Goal: Check status

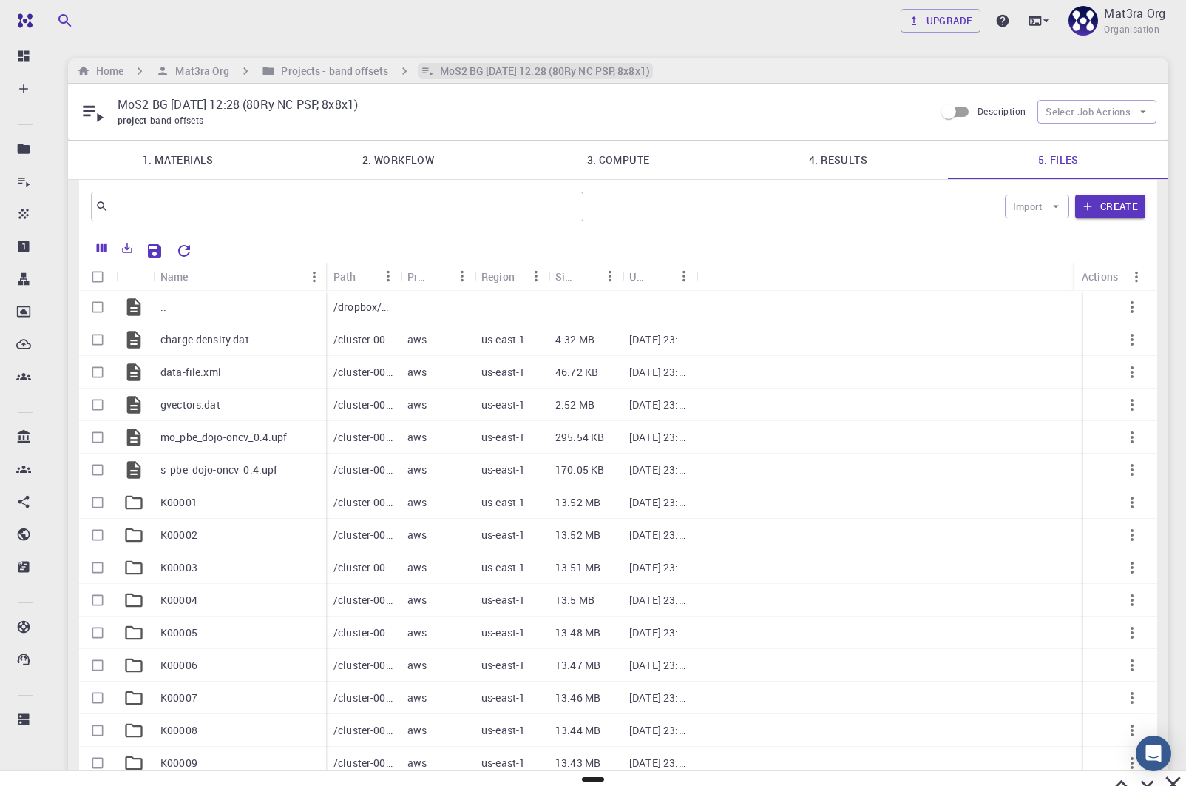
click at [470, 68] on h6 "MoS2 BG [DATE] 12:28 (80Ry NC PSP, 8x8x1)" at bounding box center [542, 71] width 216 height 16
click at [343, 72] on h6 "Projects - band offsets" at bounding box center [331, 71] width 112 height 16
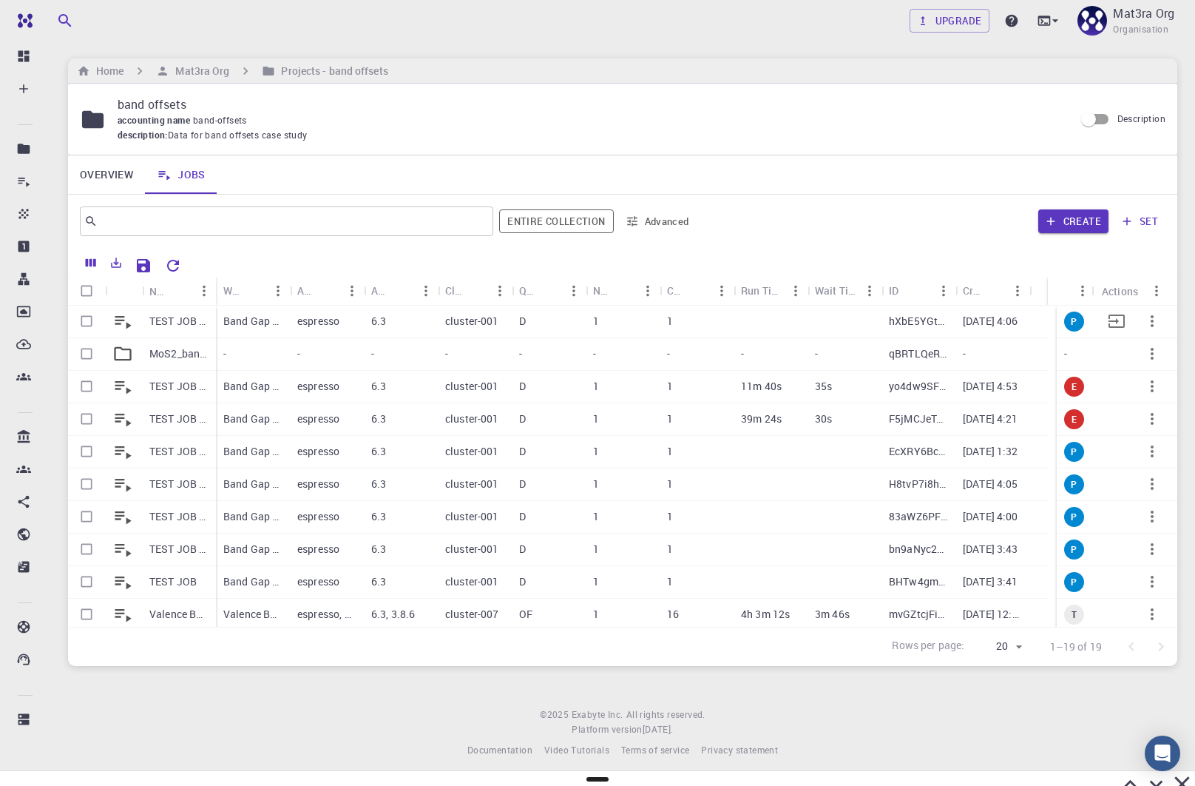
click at [184, 317] on p "TEST JOB BG [DATE] 16:06" at bounding box center [178, 321] width 59 height 15
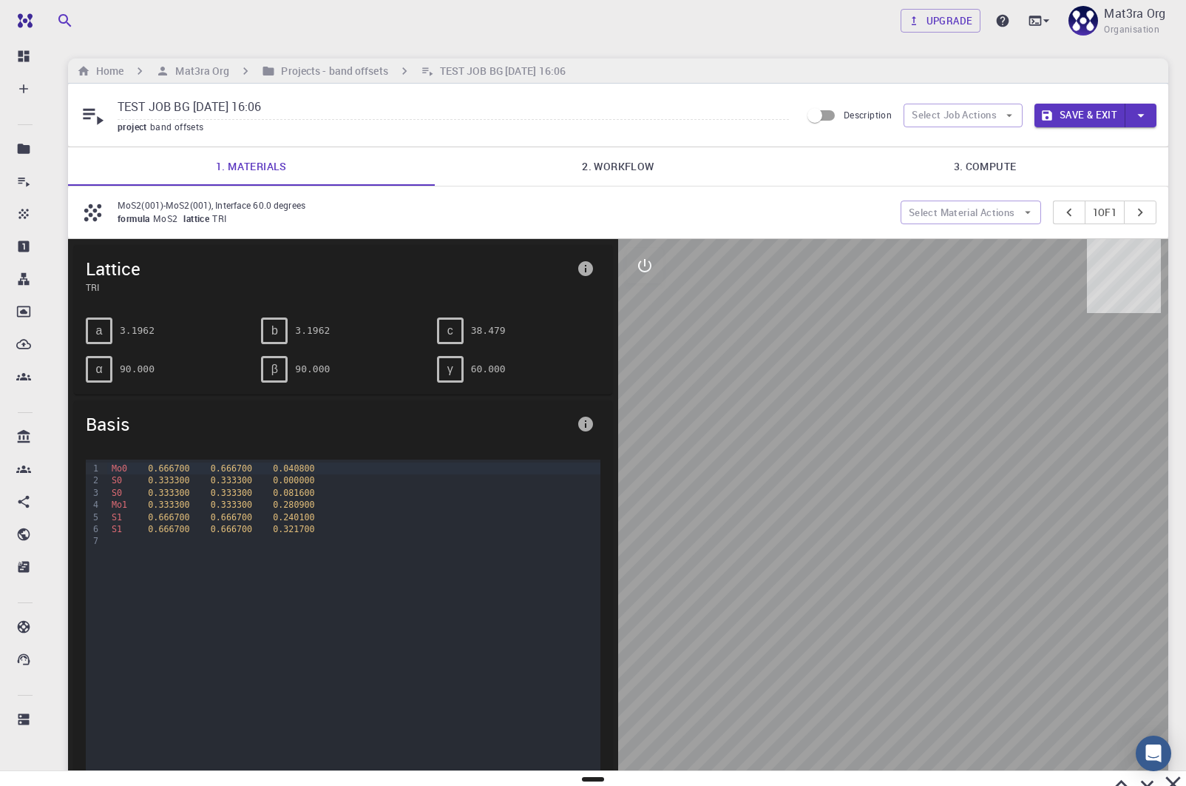
click at [628, 177] on link "2. Workflow" at bounding box center [618, 166] width 367 height 38
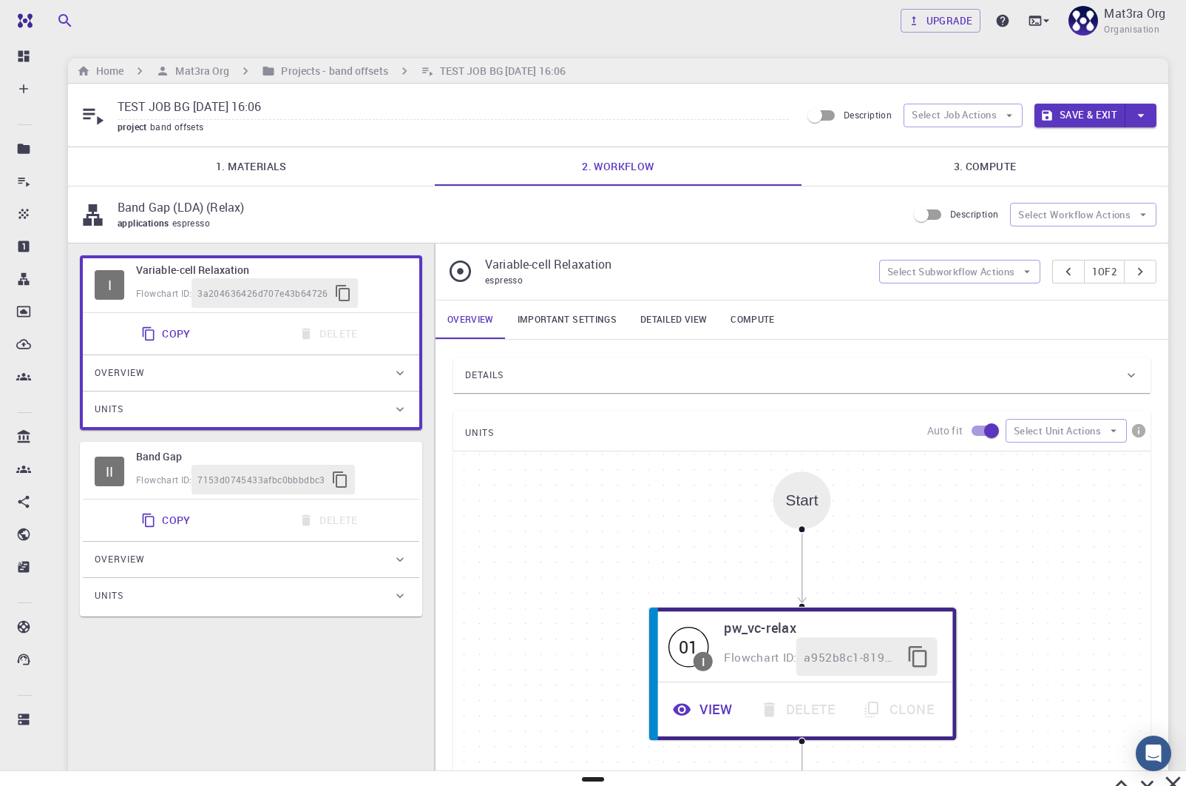
click at [531, 347] on div "Details Properties total-energy fermi-energy pressure atomic-forces total-force…" at bounding box center [802, 626] width 733 height 573
click at [525, 365] on div "Details" at bounding box center [794, 375] width 659 height 24
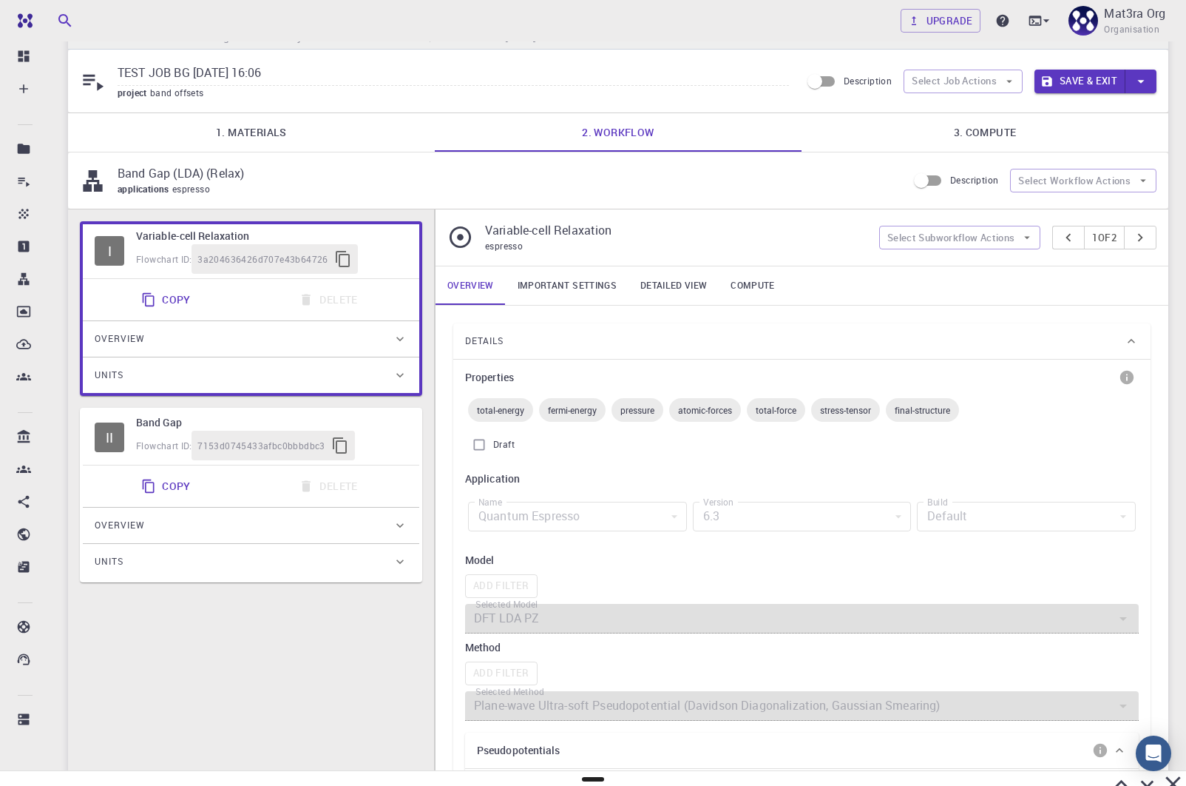
scroll to position [35, 0]
click at [571, 521] on div "Quantum Espresso" at bounding box center [577, 516] width 219 height 30
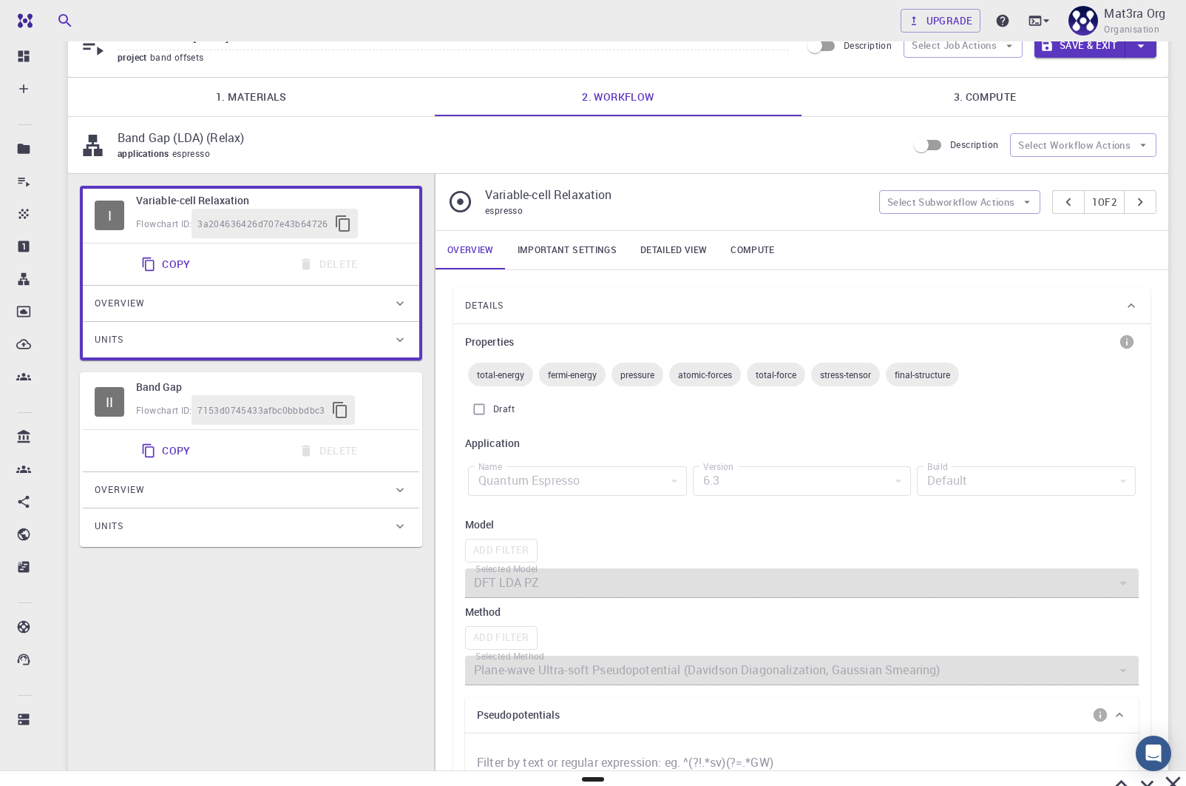
scroll to position [71, 0]
click at [577, 241] on link "Important settings" at bounding box center [567, 248] width 123 height 38
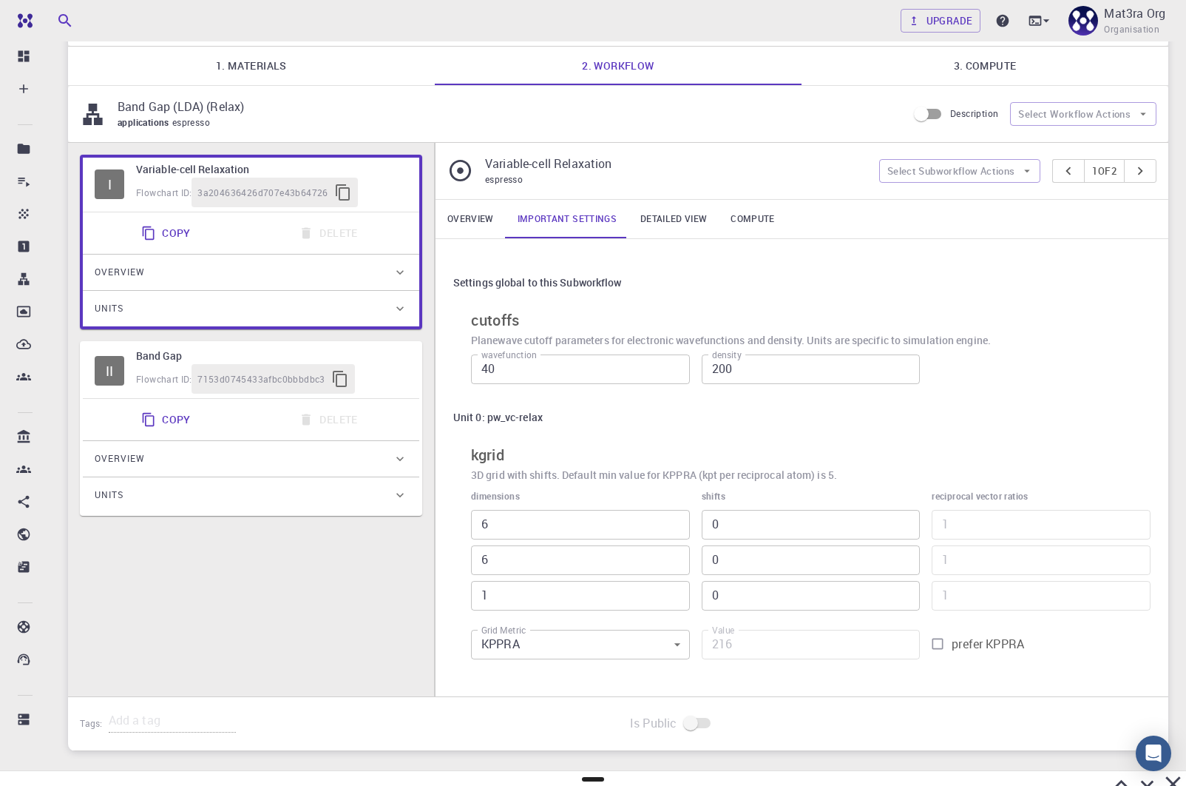
scroll to position [146, 0]
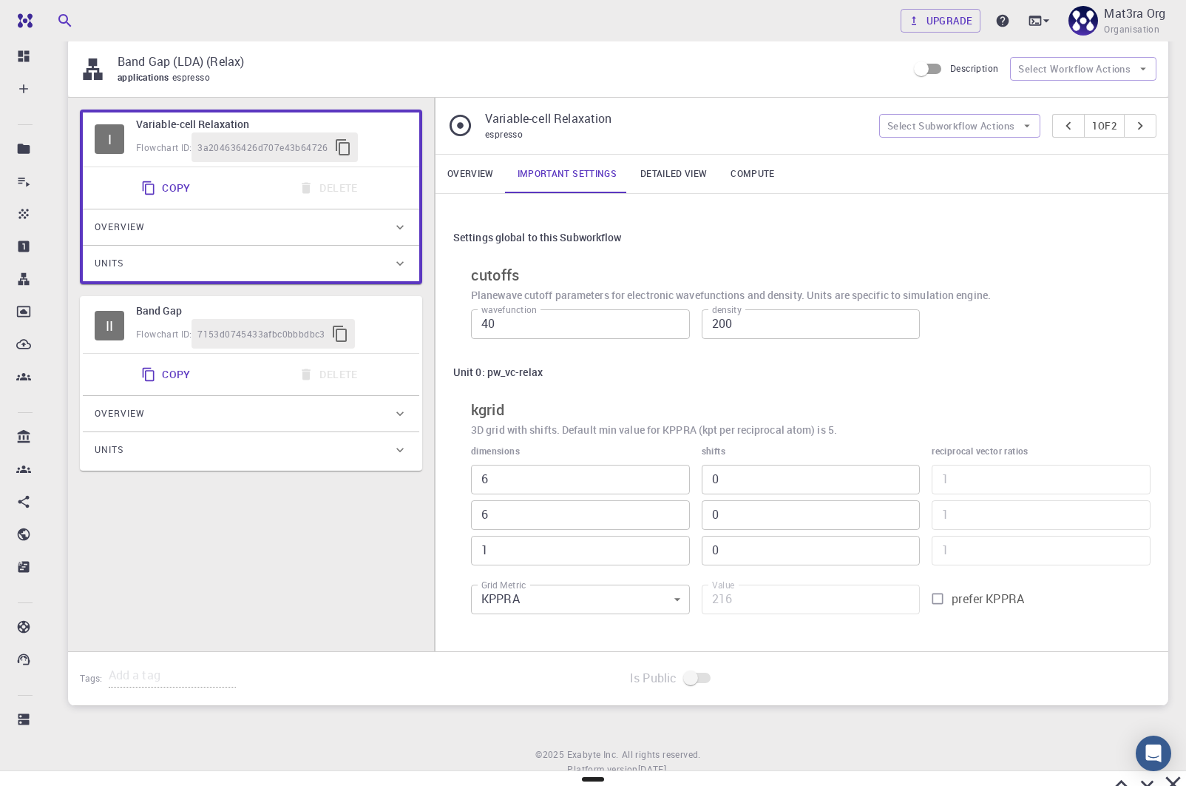
click at [380, 323] on div "Flowchart ID: 7153d0745433afbc0bbbdbc3" at bounding box center [271, 334] width 271 height 30
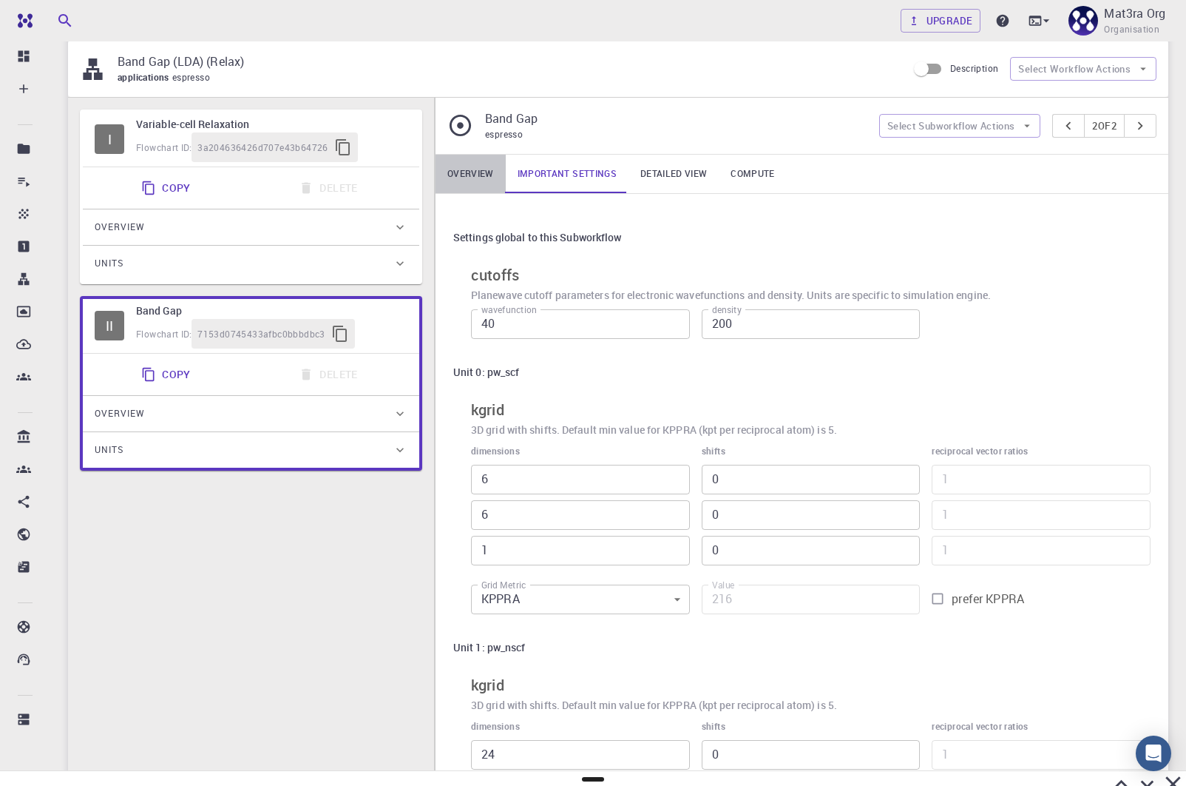
click at [474, 172] on link "Overview" at bounding box center [471, 174] width 70 height 38
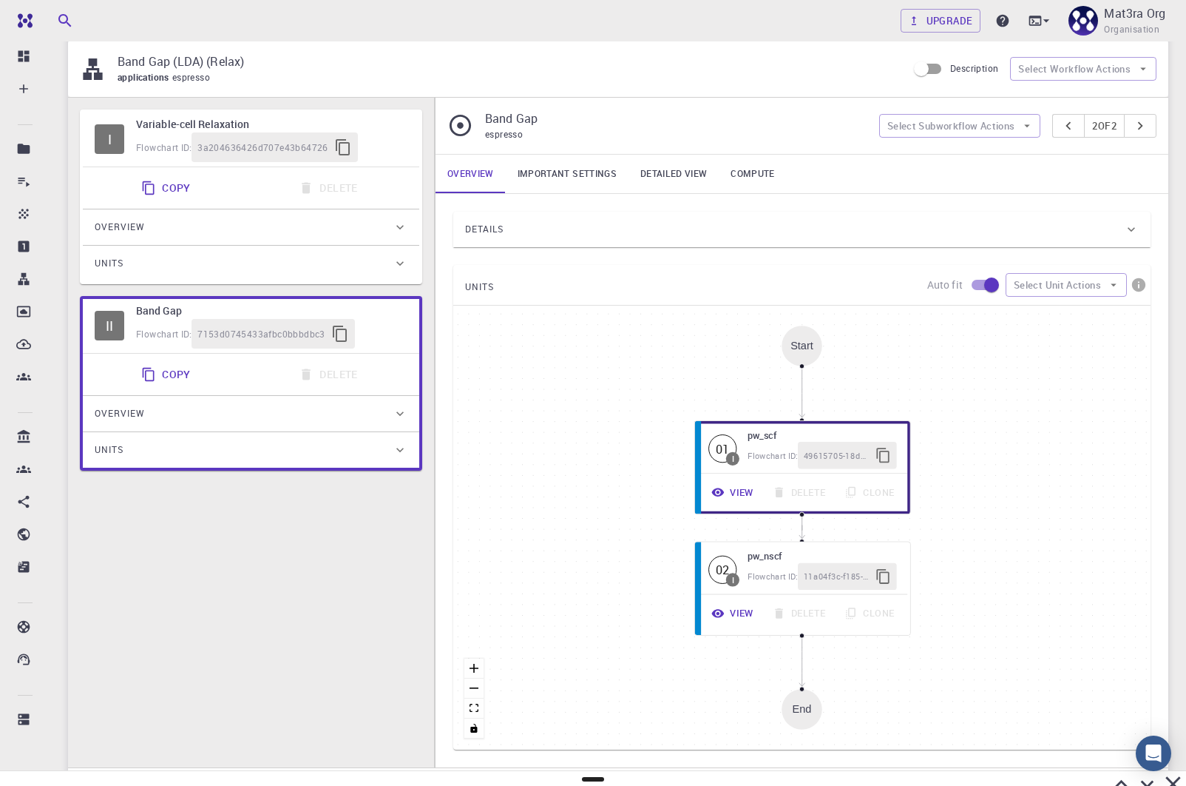
click at [560, 233] on div "Details" at bounding box center [794, 229] width 659 height 24
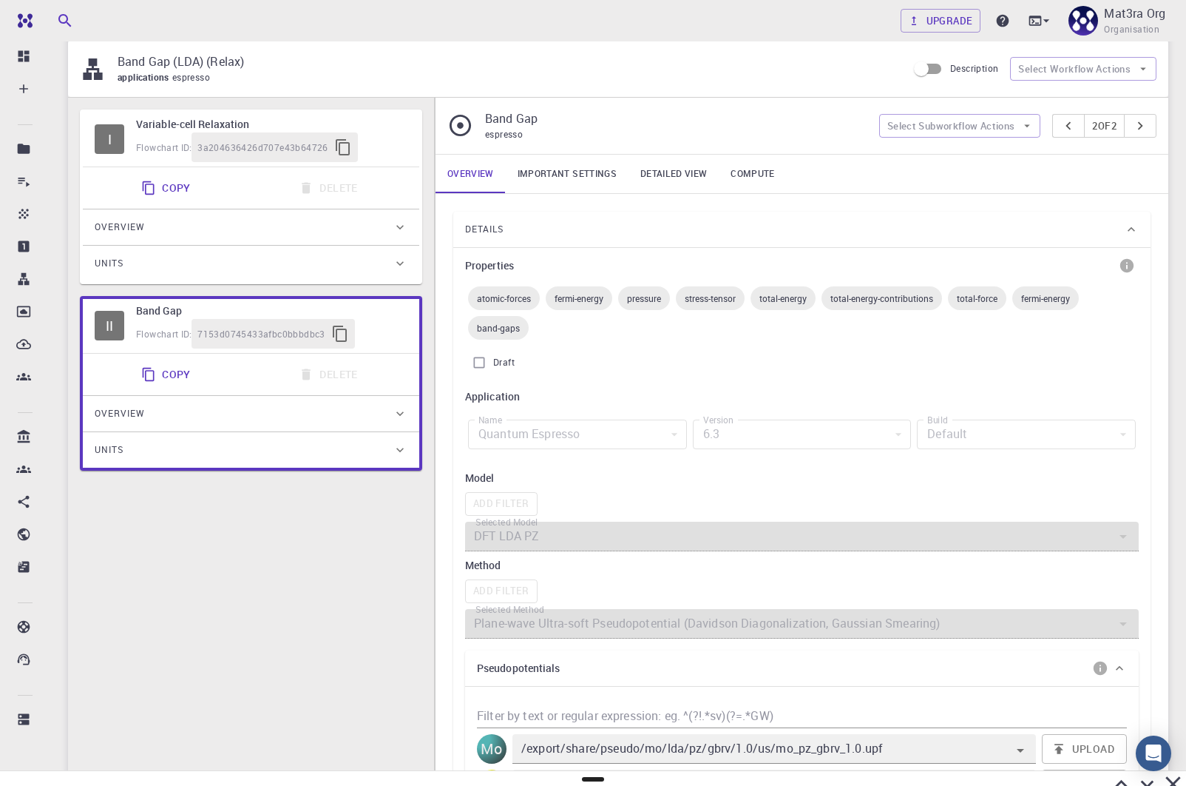
click at [541, 438] on div "Quantum Espresso" at bounding box center [577, 434] width 219 height 30
